Goal: Transaction & Acquisition: Subscribe to service/newsletter

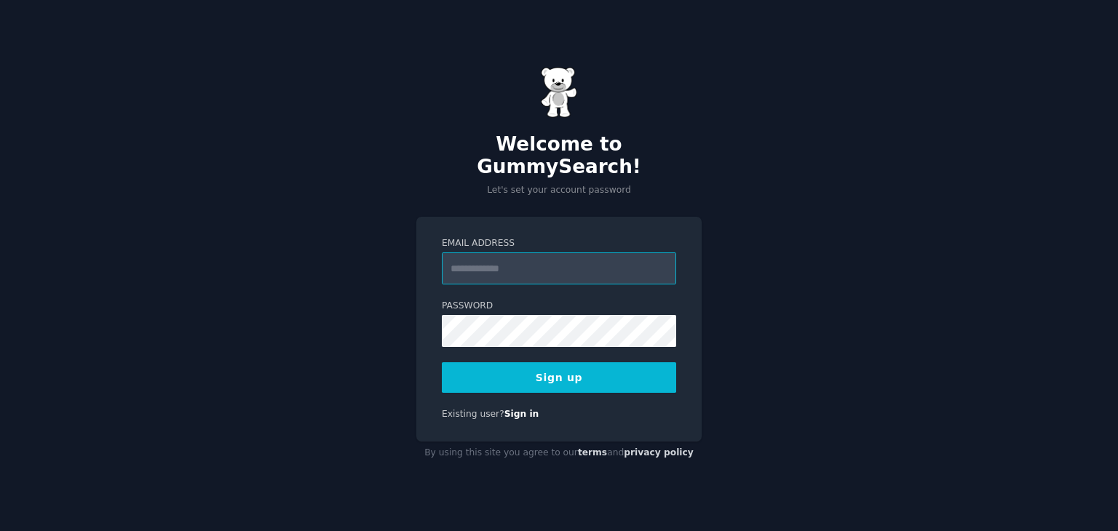
paste input "**********"
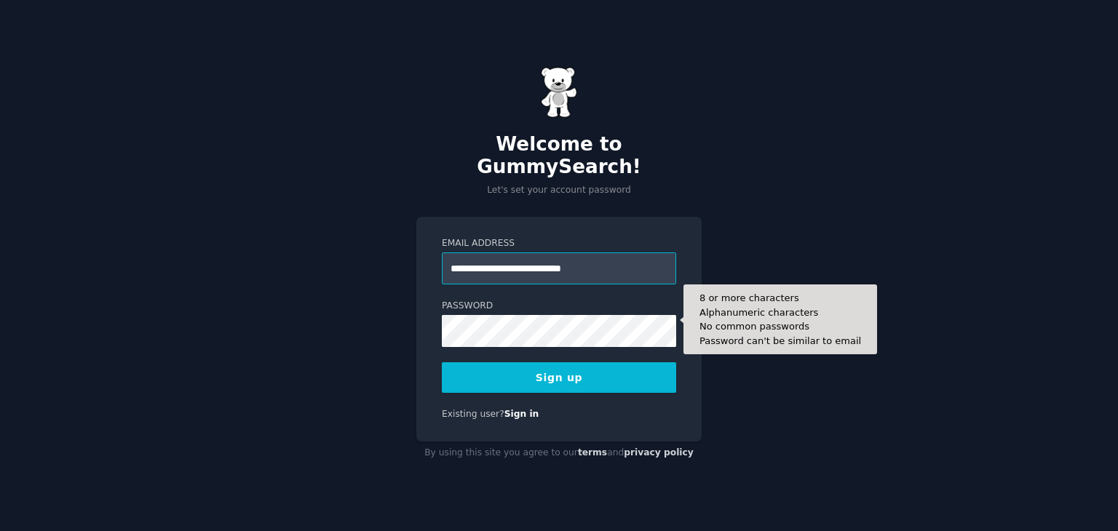
type input "**********"
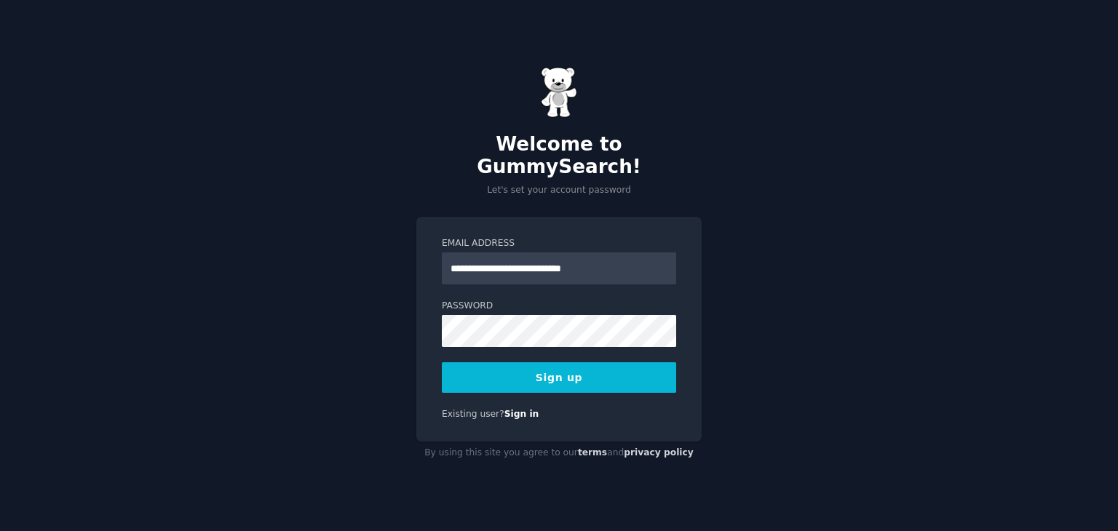
click at [561, 363] on button "Sign up" at bounding box center [559, 378] width 234 height 31
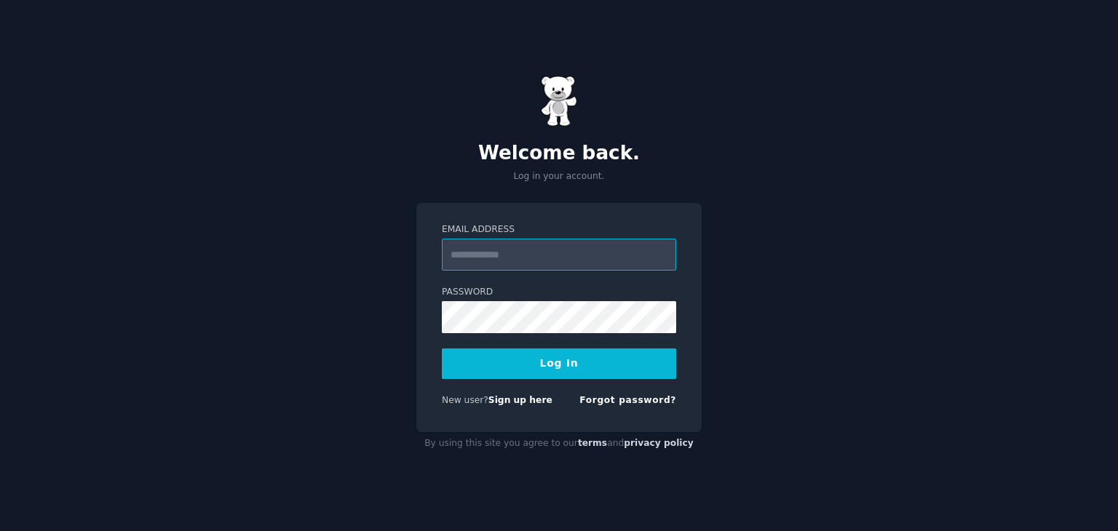
click at [462, 248] on input "Email Address" at bounding box center [559, 255] width 234 height 32
type input "**********"
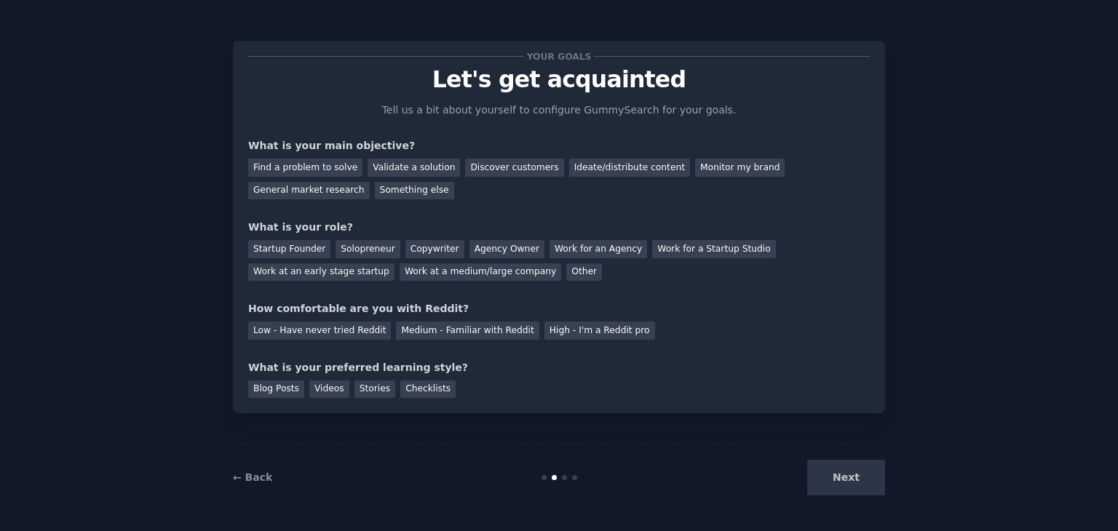
click at [846, 475] on div "Next" at bounding box center [777, 478] width 218 height 36
click at [329, 170] on div "Find a problem to solve" at bounding box center [305, 168] width 114 height 18
click at [414, 167] on div "Validate a solution" at bounding box center [414, 168] width 92 height 18
click at [312, 164] on div "Find a problem to solve" at bounding box center [305, 168] width 114 height 18
click at [375, 183] on div "Something else" at bounding box center [414, 191] width 79 height 18
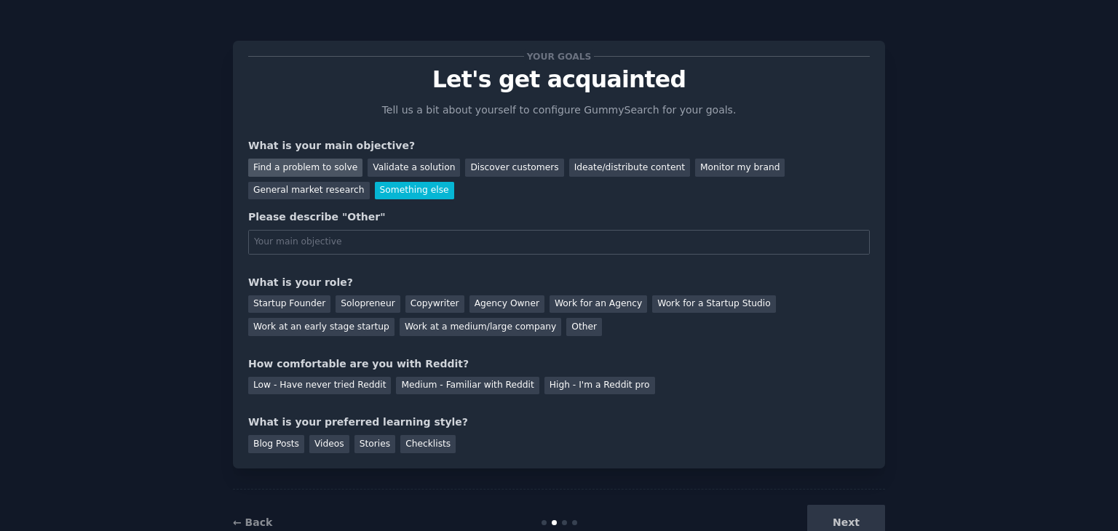
click at [280, 162] on div "Find a problem to solve" at bounding box center [305, 168] width 114 height 18
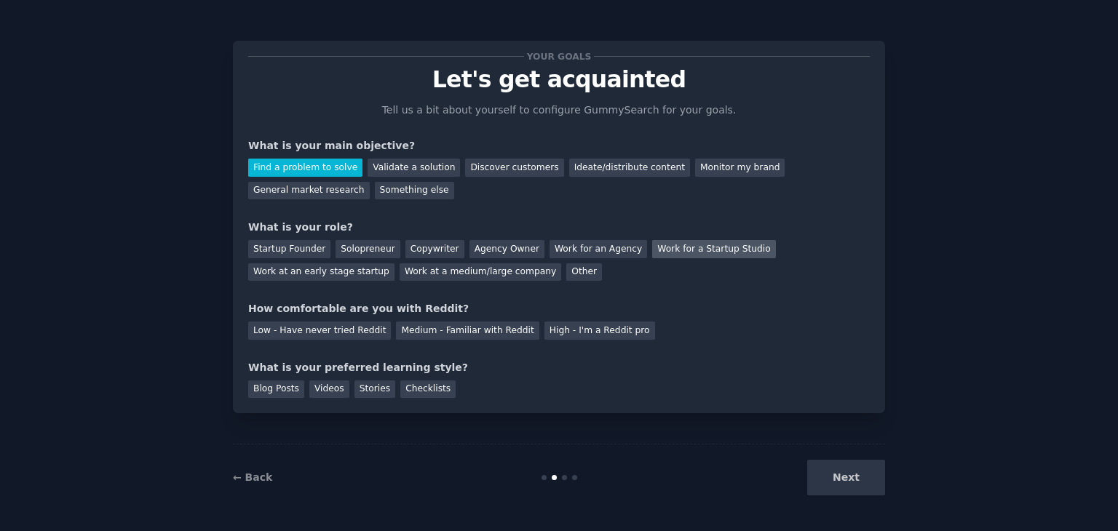
click at [663, 253] on div "Work for a Startup Studio" at bounding box center [713, 249] width 123 height 18
click at [420, 332] on div "Medium - Familiar with Reddit" at bounding box center [467, 331] width 143 height 18
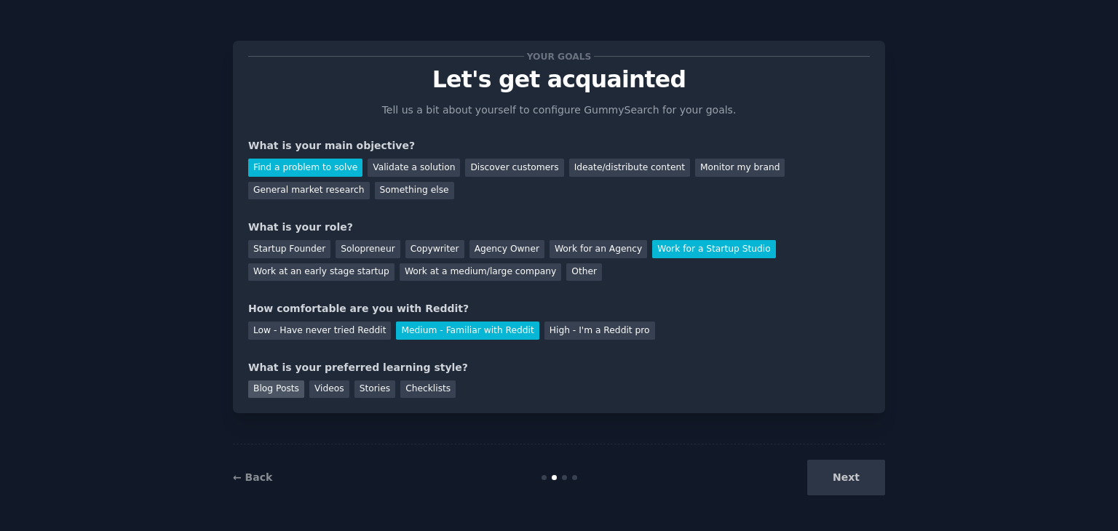
click at [274, 384] on div "Blog Posts" at bounding box center [276, 390] width 56 height 18
click at [836, 470] on button "Next" at bounding box center [846, 478] width 78 height 36
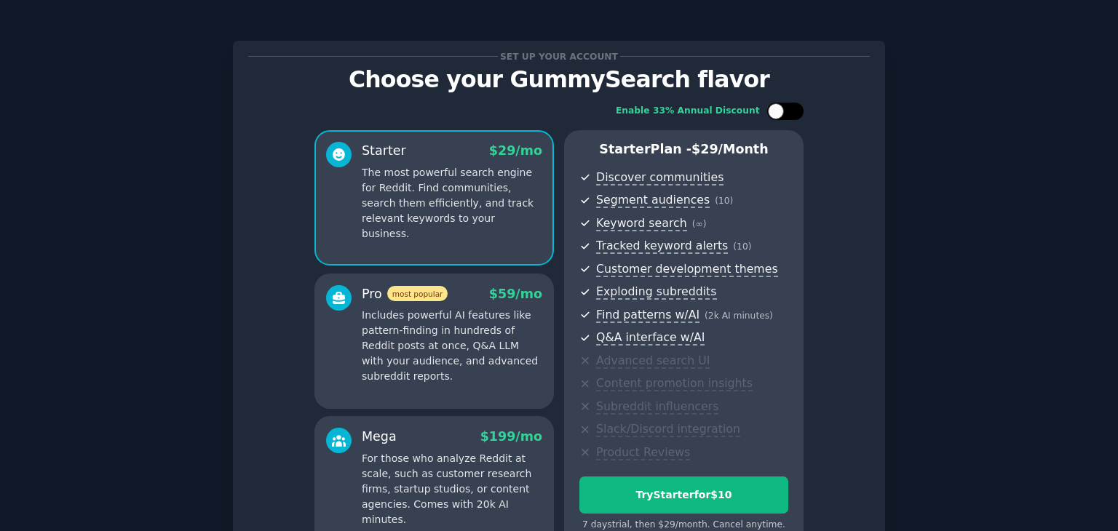
click at [779, 114] on div at bounding box center [776, 111] width 16 height 16
click at [783, 109] on div at bounding box center [785, 111] width 36 height 17
checkbox input "false"
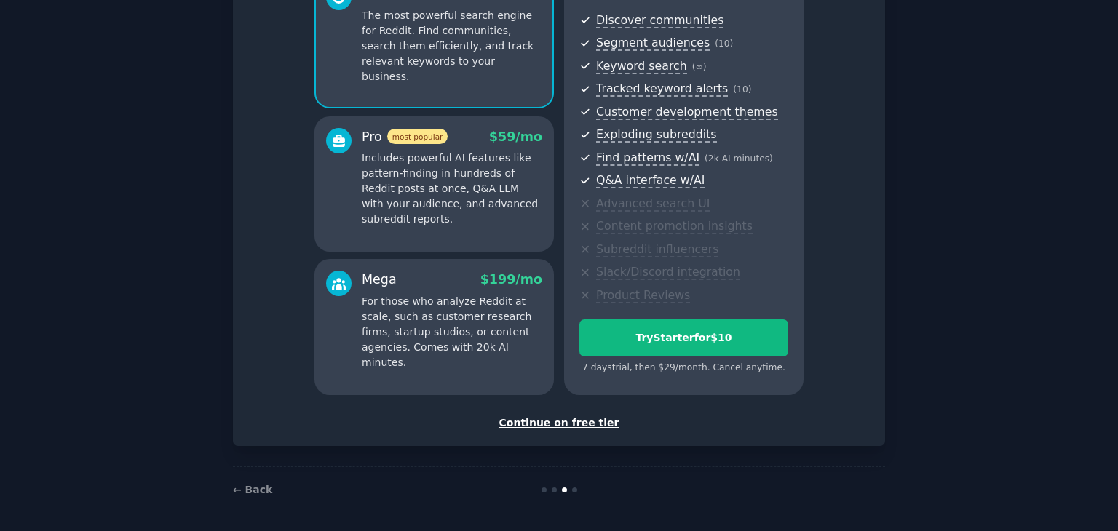
scroll to position [159, 0]
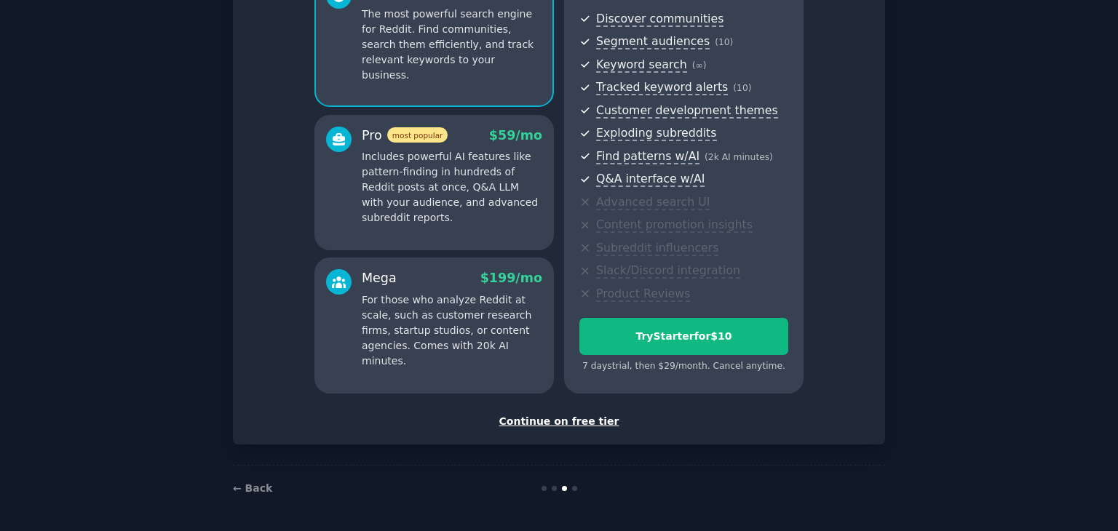
click at [583, 422] on div "Continue on free tier" at bounding box center [559, 421] width 622 height 15
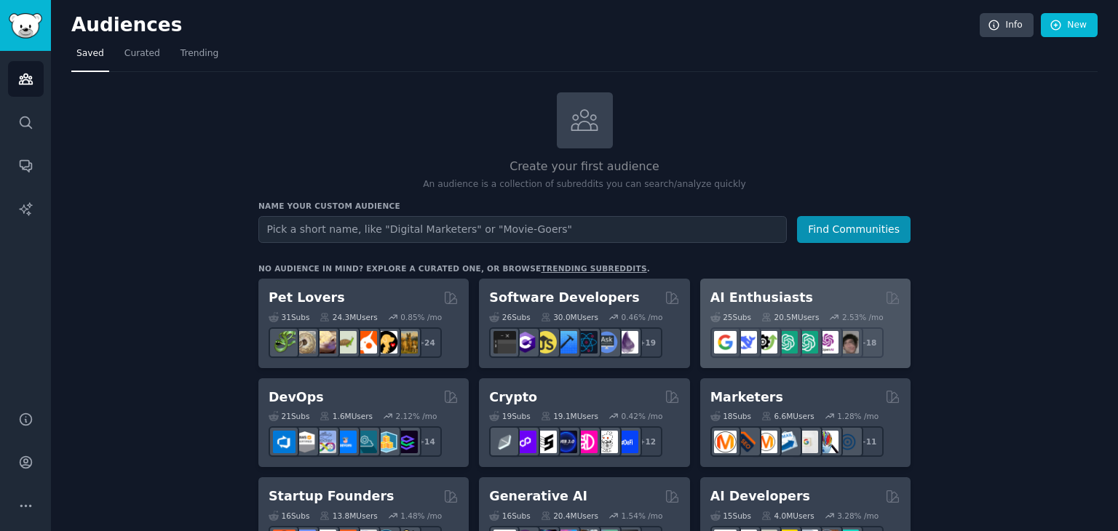
click at [759, 294] on h2 "AI Enthusiasts" at bounding box center [762, 298] width 103 height 18
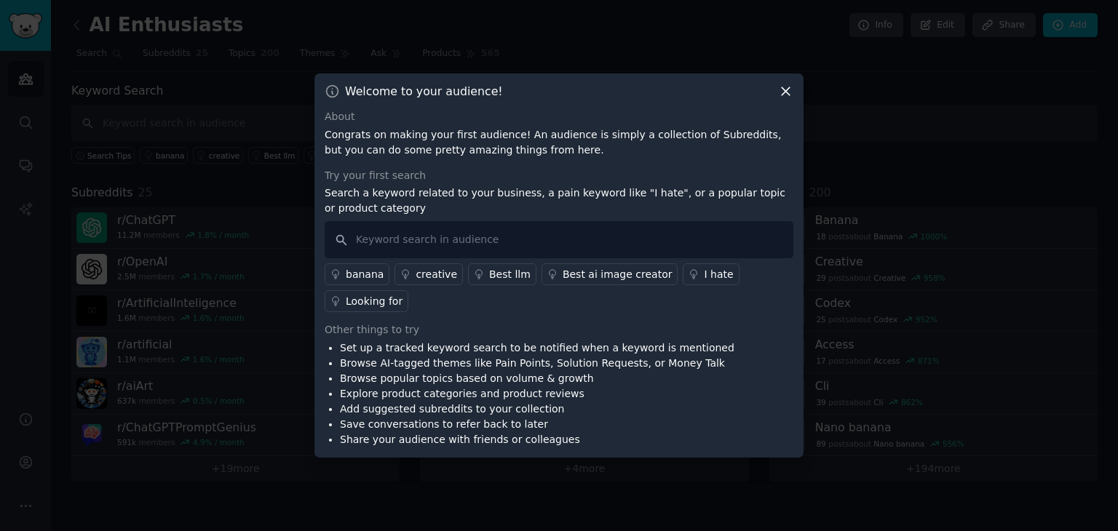
click at [783, 96] on icon at bounding box center [786, 92] width 8 height 8
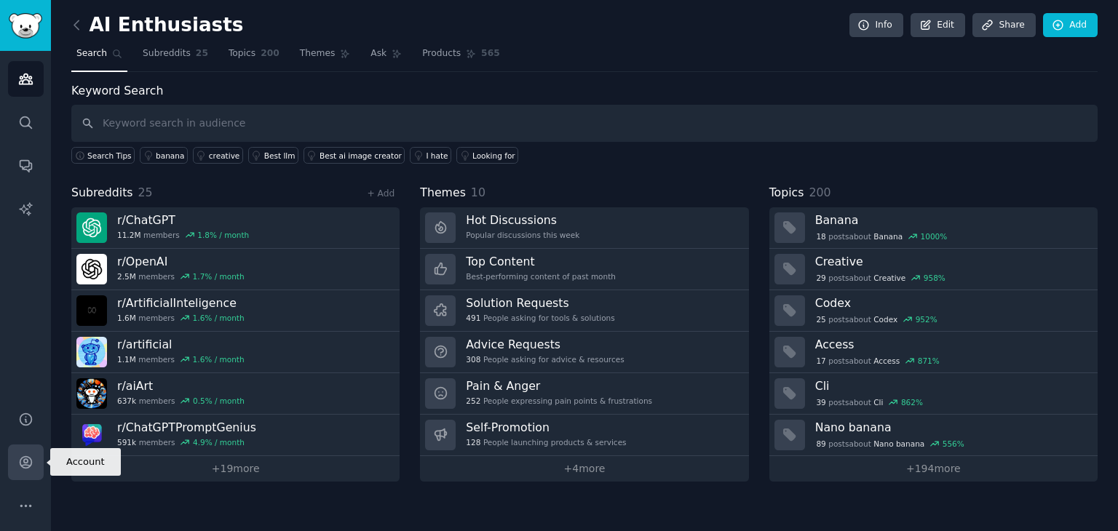
click at [30, 470] on link "Account" at bounding box center [26, 463] width 36 height 36
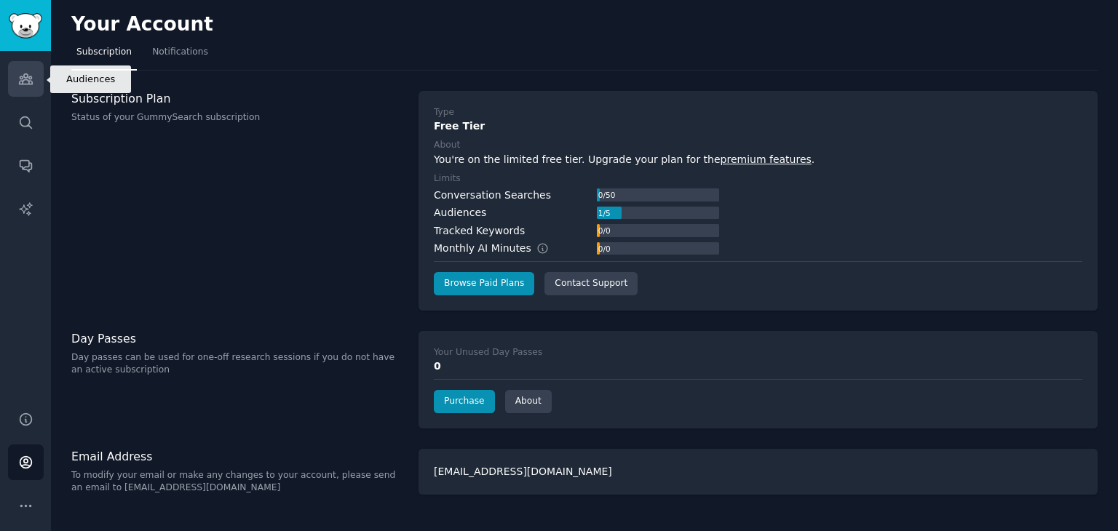
click at [20, 90] on link "Audiences" at bounding box center [26, 79] width 36 height 36
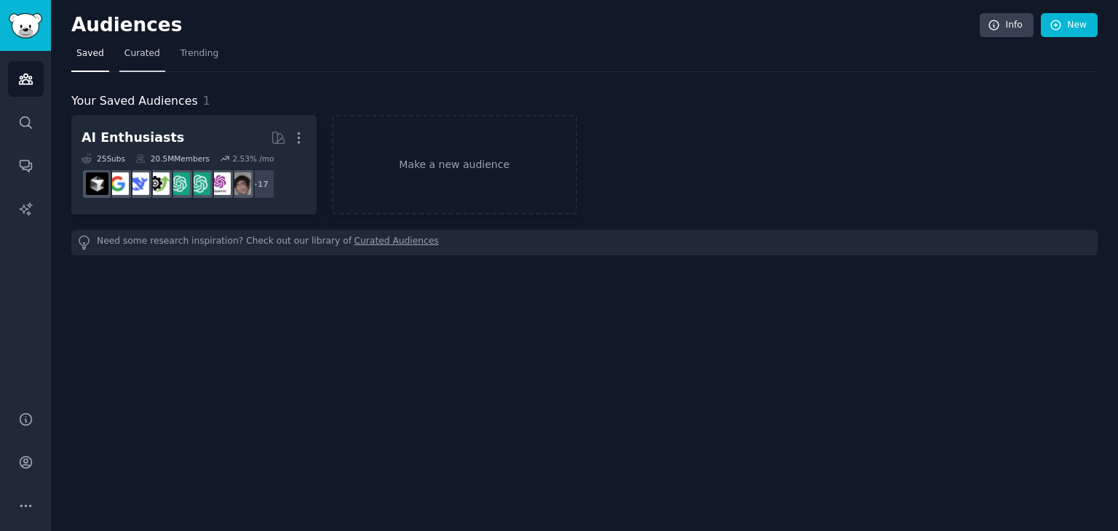
click at [138, 53] on span "Curated" at bounding box center [143, 53] width 36 height 13
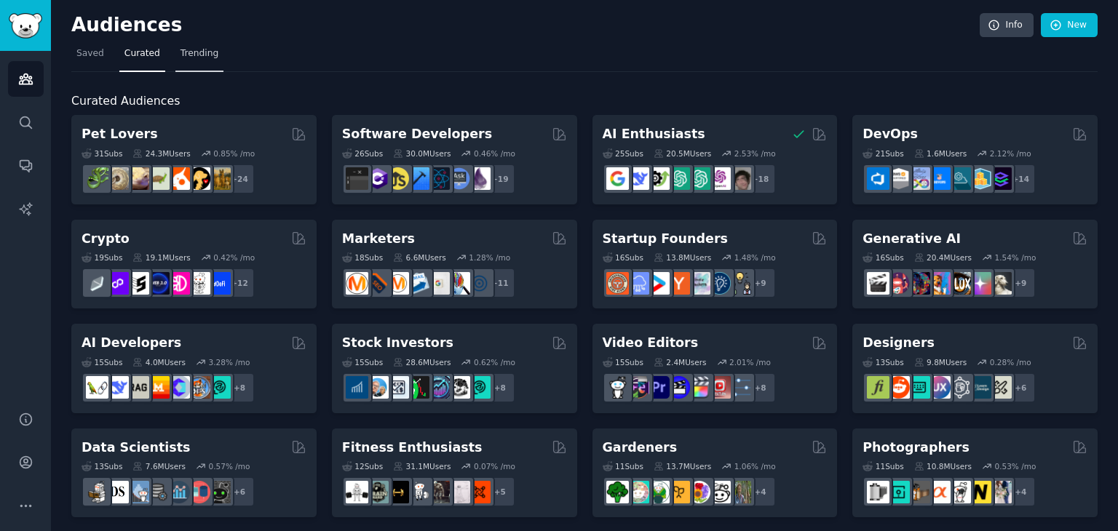
click at [199, 55] on span "Trending" at bounding box center [200, 53] width 38 height 13
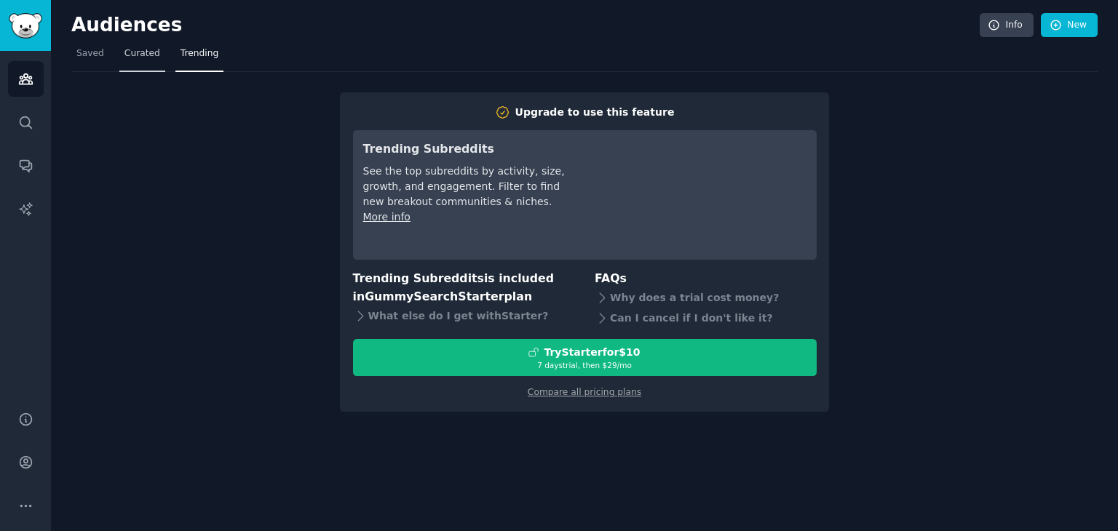
click at [141, 50] on span "Curated" at bounding box center [143, 53] width 36 height 13
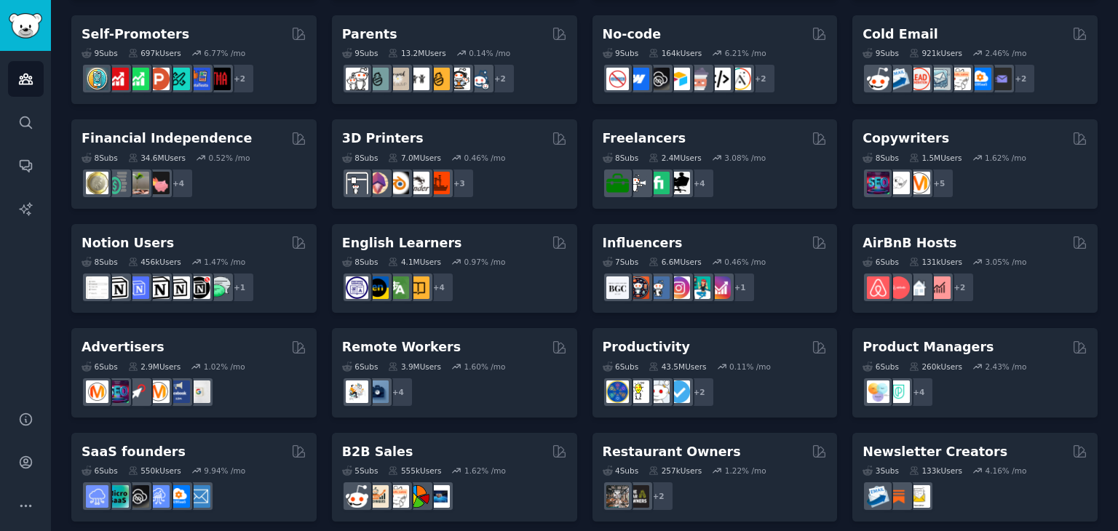
scroll to position [633, 0]
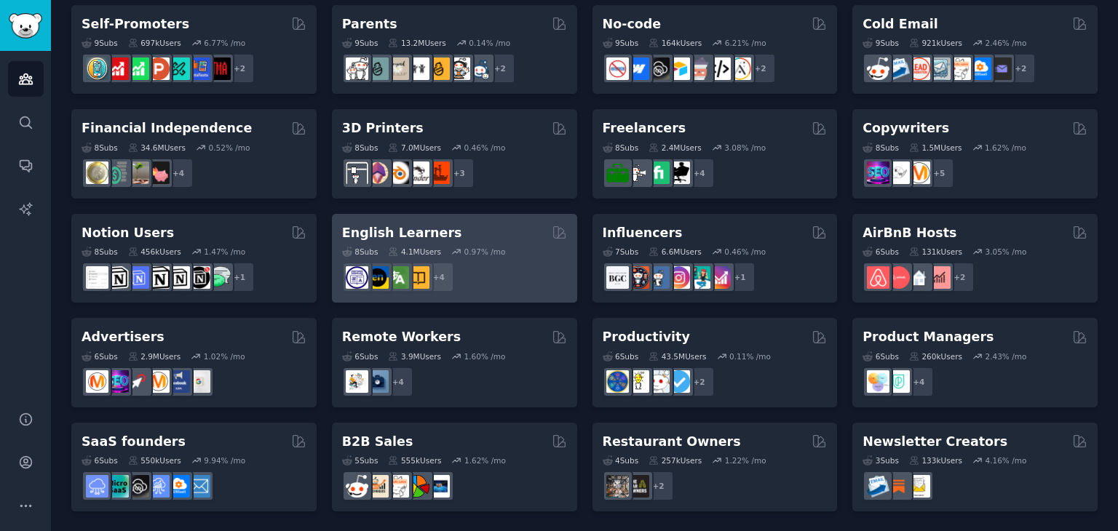
click at [392, 232] on h2 "English Learners" at bounding box center [402, 233] width 120 height 18
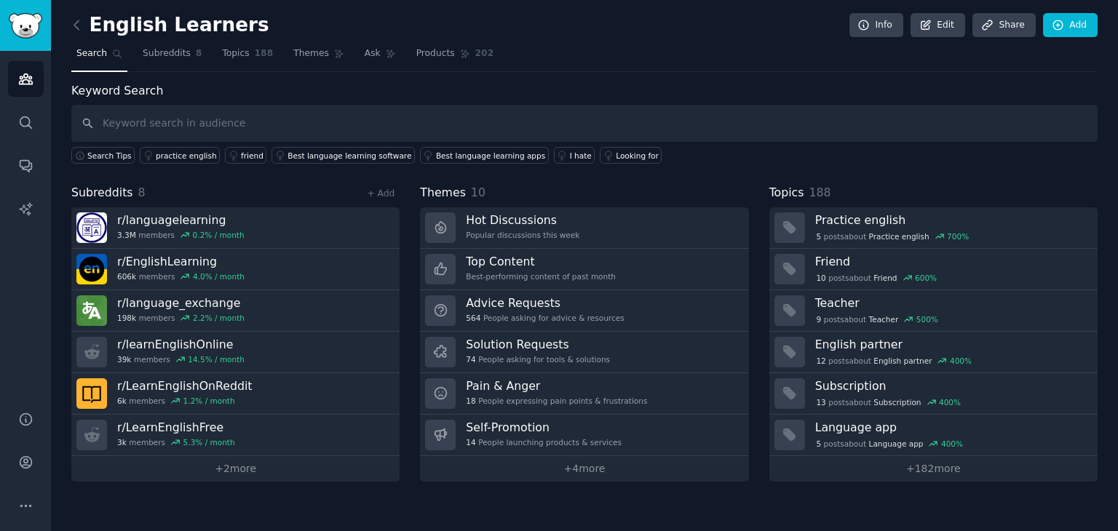
click at [408, 237] on div "Subreddits 8 + Add r/ languagelearning 3.3M members 0.2 % / month r/ EnglishLea…" at bounding box center [584, 333] width 1027 height 298
click at [26, 33] on img "Sidebar" at bounding box center [25, 25] width 33 height 25
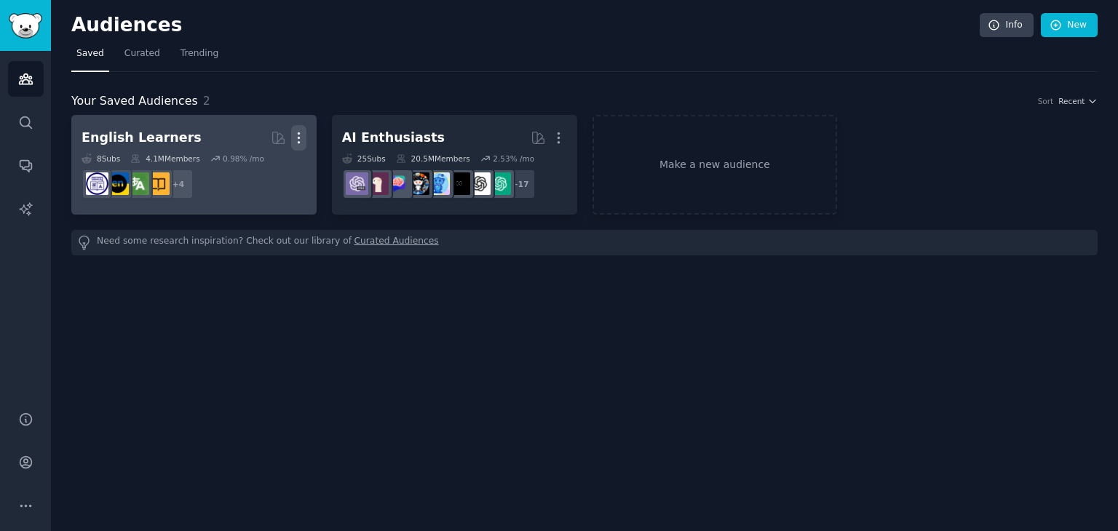
click at [299, 141] on icon "button" at bounding box center [298, 138] width 1 height 10
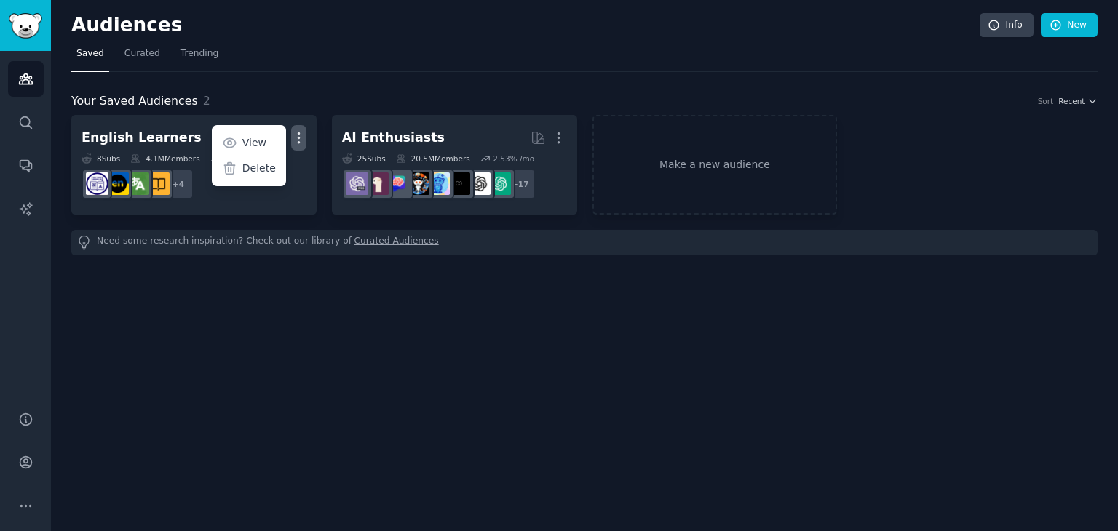
click at [306, 84] on div "Your Saved Audiences 2 Sort Recent English Learners Curated by GummySearch More…" at bounding box center [584, 163] width 1027 height 183
click at [197, 56] on span "Trending" at bounding box center [200, 53] width 38 height 13
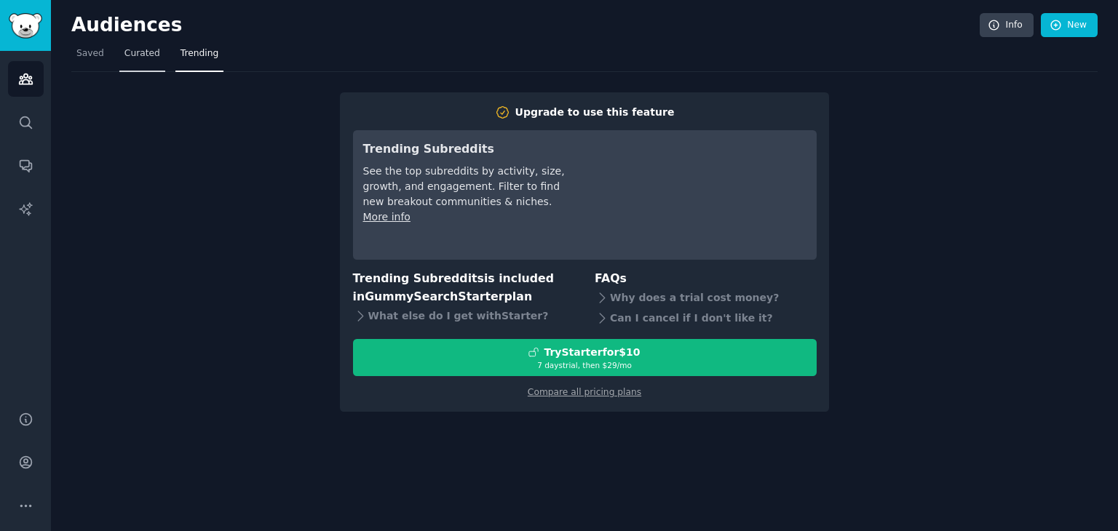
click at [154, 49] on link "Curated" at bounding box center [142, 57] width 46 height 30
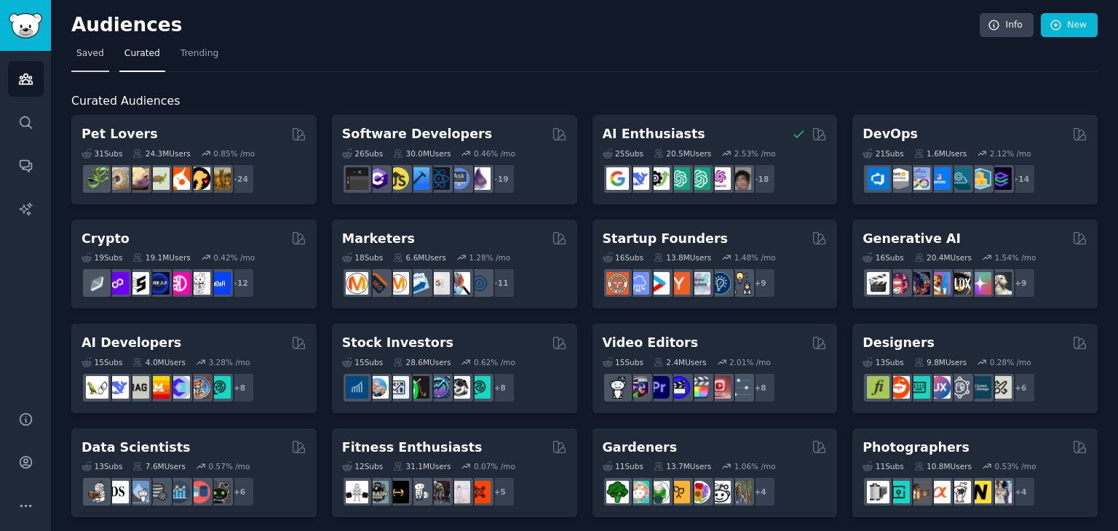
click at [85, 47] on span "Saved" at bounding box center [90, 53] width 28 height 13
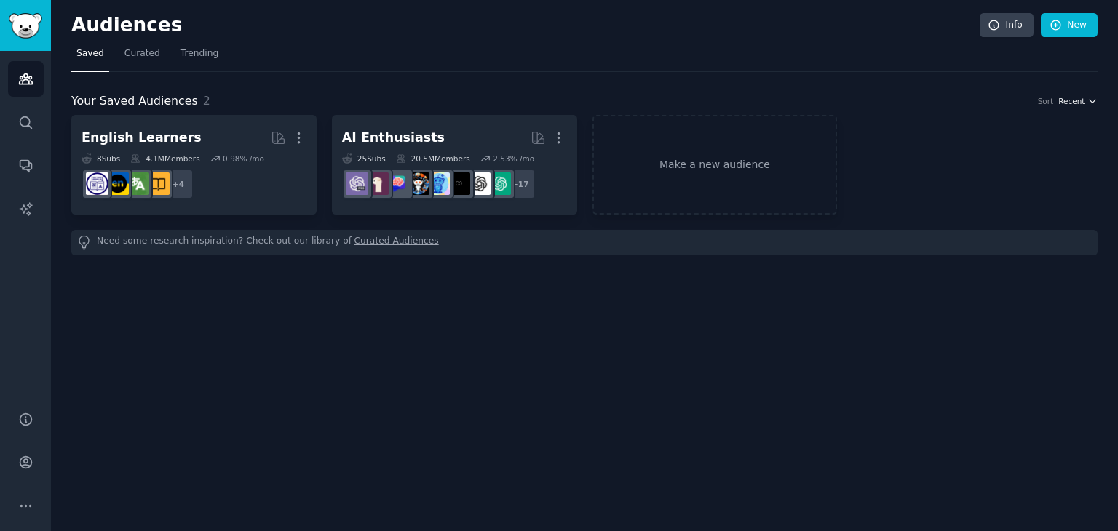
click at [1092, 100] on icon "button" at bounding box center [1093, 101] width 10 height 10
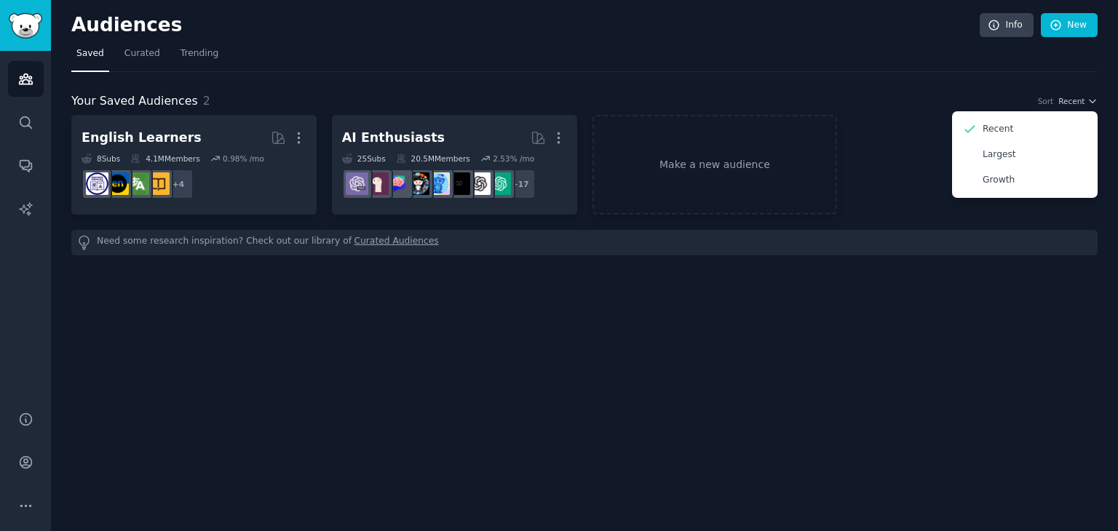
click at [932, 82] on div "Your Saved Audiences 2 Sort Recent Recent Largest Growth English Learners More …" at bounding box center [584, 163] width 1027 height 183
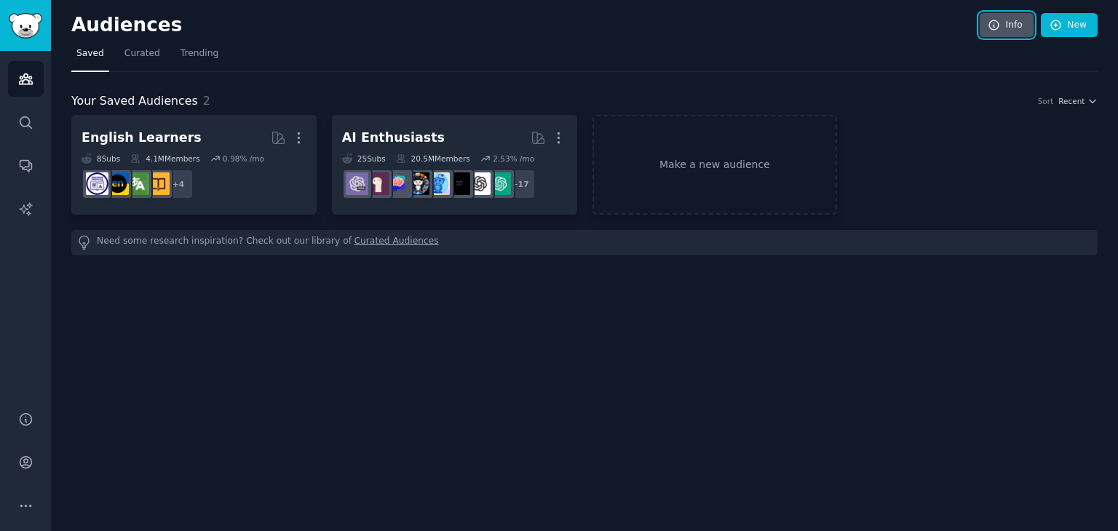
click at [1000, 15] on link "Info" at bounding box center [1007, 25] width 54 height 25
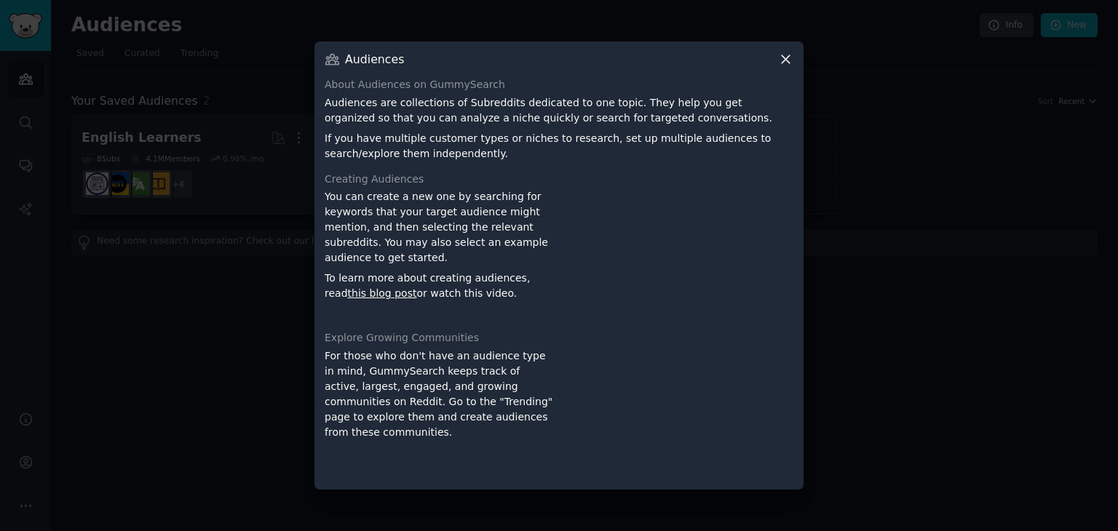
click at [787, 59] on icon at bounding box center [785, 59] width 15 height 15
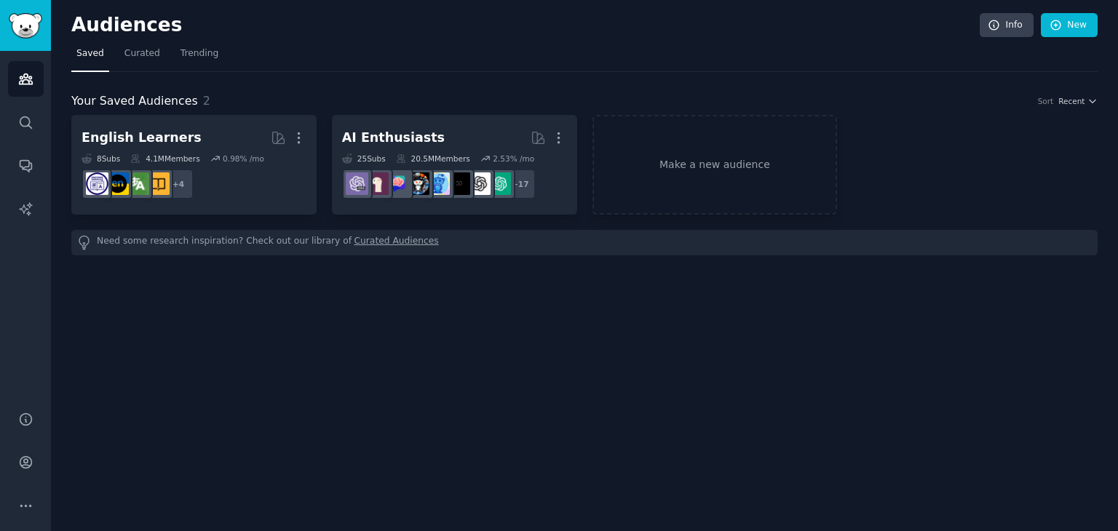
click at [859, 26] on h2 "Audiences" at bounding box center [525, 25] width 909 height 23
